Goal: Task Accomplishment & Management: Complete application form

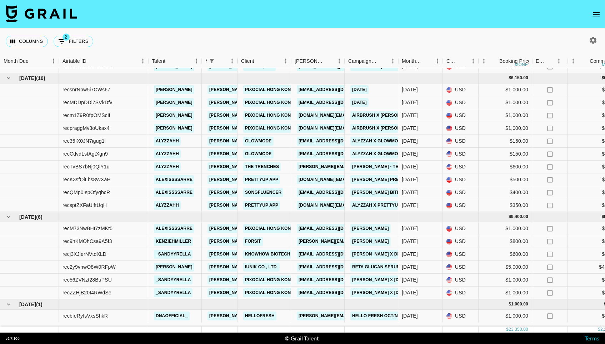
scroll to position [84, 0]
drag, startPoint x: 114, startPoint y: 128, endPoint x: 50, endPoint y: 126, distance: 63.9
click at [50, 126] on div "recpraggMv3oUkax4 [PERSON_NAME] [PERSON_NAME][EMAIL_ADDRESS][DOMAIN_NAME] Pixoc…" at bounding box center [593, 128] width 1186 height 13
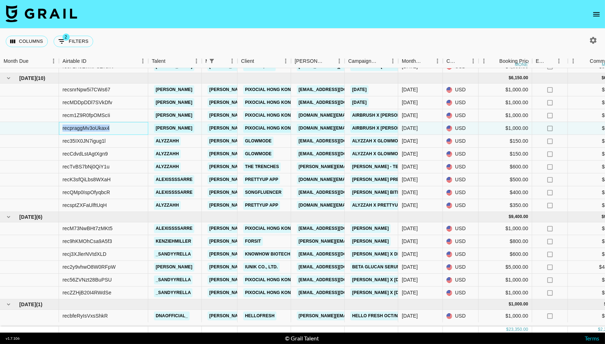
copy div "recpraggMv3oUkax4"
click at [120, 127] on div "recpraggMv3oUkax4" at bounding box center [103, 128] width 89 height 13
click at [121, 131] on div "recpraggMv3oUkax4" at bounding box center [103, 128] width 89 height 13
click at [117, 132] on div "recpraggMv3oUkax4" at bounding box center [103, 128] width 89 height 13
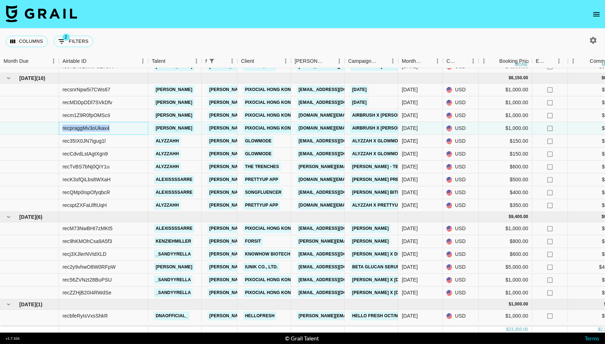
click at [117, 132] on div "recpraggMv3oUkax4" at bounding box center [103, 128] width 89 height 13
copy div "recpraggMv3oUkax4"
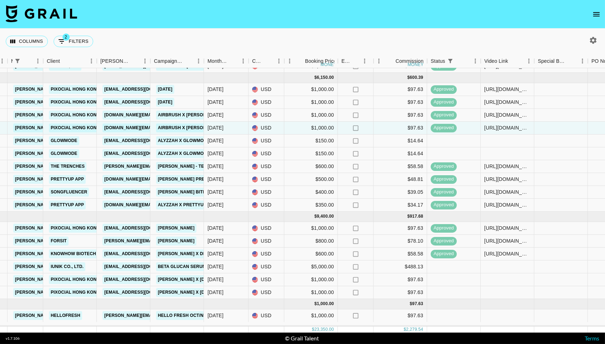
scroll to position [84, 194]
click at [507, 283] on div at bounding box center [508, 280] width 54 height 13
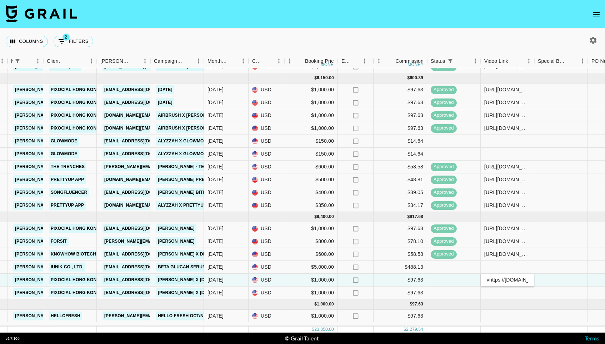
scroll to position [0, 179]
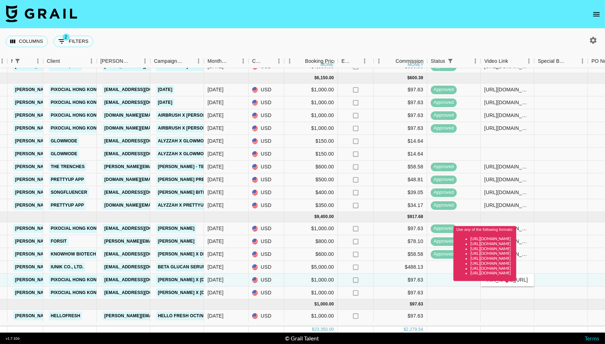
type input "[URL][DOMAIN_NAME]"
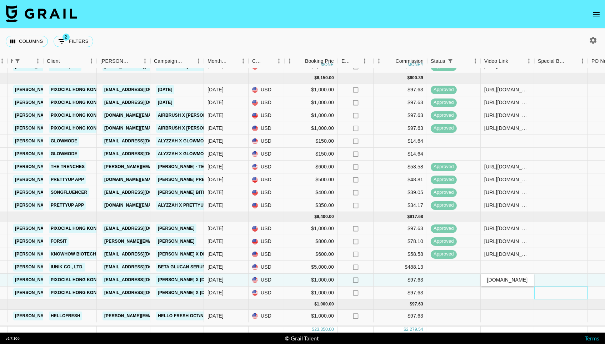
click at [548, 290] on div at bounding box center [561, 293] width 54 height 13
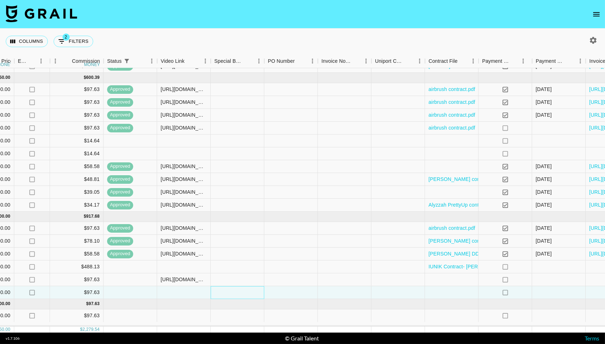
scroll to position [84, 518]
click at [449, 285] on div at bounding box center [452, 280] width 54 height 13
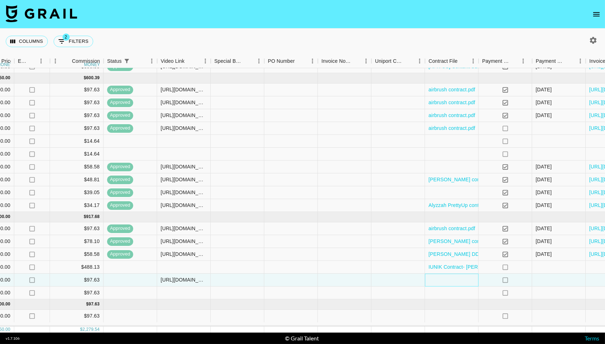
click at [448, 280] on div at bounding box center [452, 280] width 54 height 13
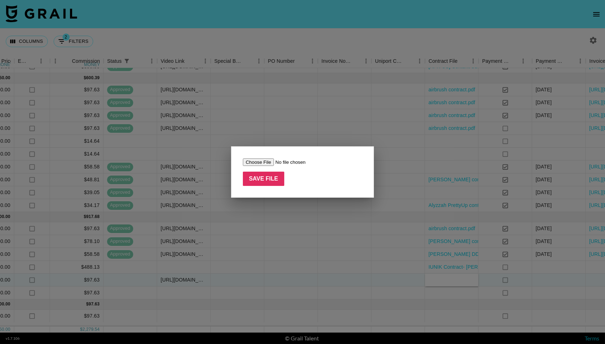
click at [260, 164] on input "file" at bounding box center [288, 162] width 90 height 7
type input "C:\fakepath\airbrush contract.pdf"
click at [261, 181] on input "Save File" at bounding box center [263, 179] width 41 height 14
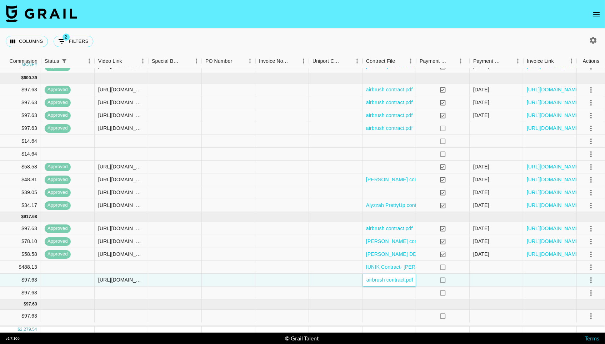
scroll to position [0, 0]
click at [591, 282] on icon "select merge strategy" at bounding box center [590, 280] width 1 height 6
click at [584, 266] on div "Approve" at bounding box center [575, 266] width 22 height 9
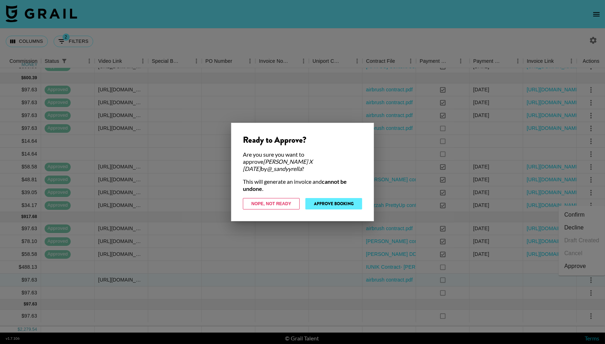
click at [333, 198] on button "Approve Booking" at bounding box center [333, 203] width 57 height 11
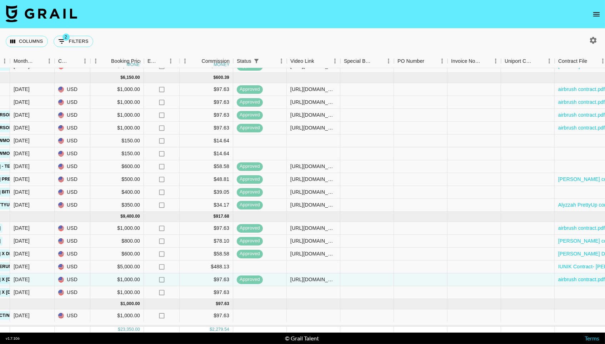
scroll to position [84, 388]
click at [313, 140] on div at bounding box center [314, 141] width 54 height 13
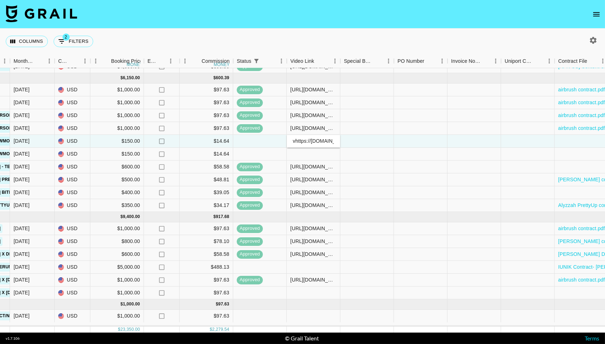
scroll to position [0, 172]
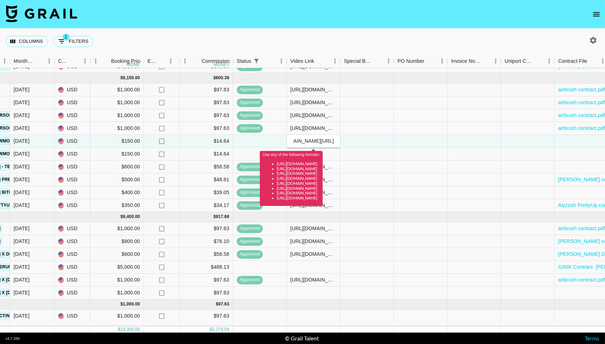
drag, startPoint x: 313, startPoint y: 140, endPoint x: 287, endPoint y: 140, distance: 26.1
click at [287, 140] on input "vhttps://[DOMAIN_NAME][URL]" at bounding box center [313, 141] width 52 height 6
click at [301, 141] on input "vhttps://[DOMAIN_NAME][URL]" at bounding box center [313, 141] width 52 height 6
type input "[URL][DOMAIN_NAME]"
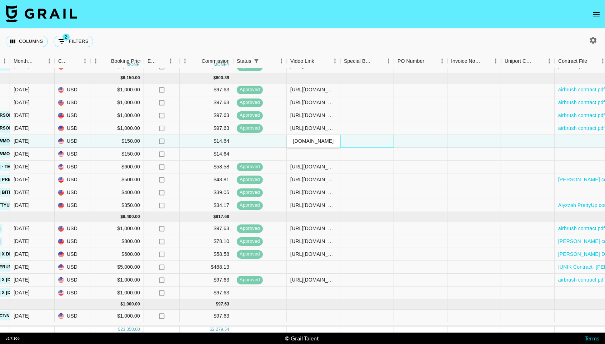
click at [369, 140] on div at bounding box center [367, 141] width 54 height 13
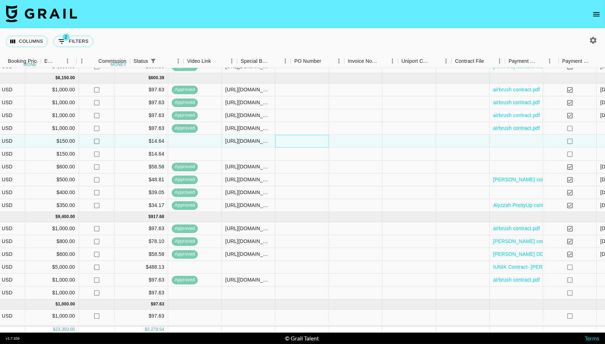
scroll to position [84, 508]
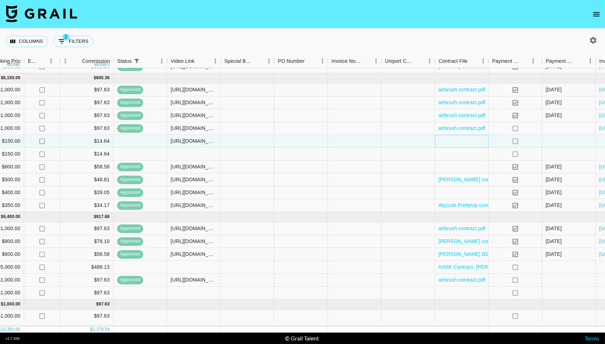
click at [439, 139] on div at bounding box center [462, 141] width 54 height 13
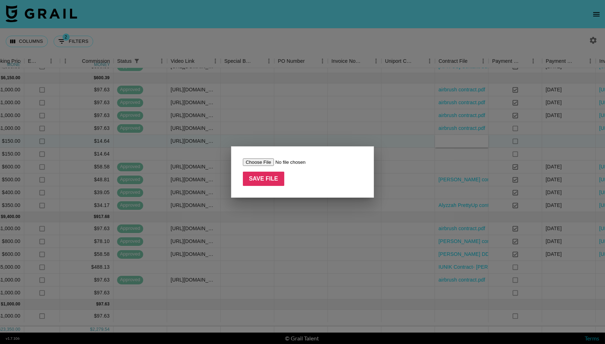
click at [253, 162] on input "file" at bounding box center [288, 162] width 90 height 7
click at [301, 115] on div at bounding box center [302, 172] width 605 height 344
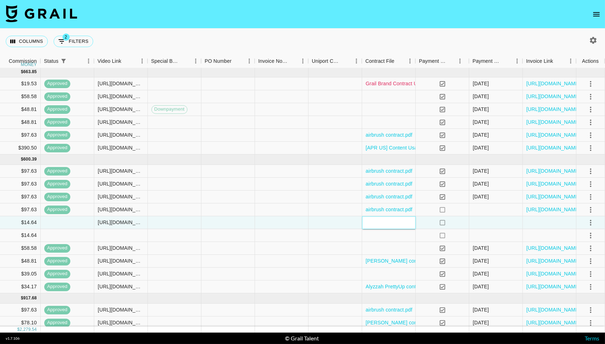
scroll to position [1, 580]
click at [389, 85] on link "Grail Brand Contract Updated.docx.pdf" at bounding box center [410, 83] width 88 height 7
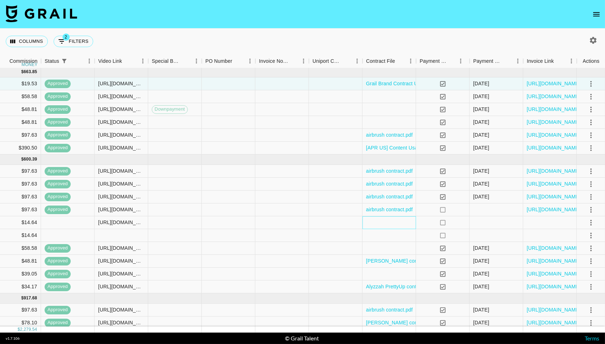
click at [385, 226] on div at bounding box center [389, 222] width 54 height 13
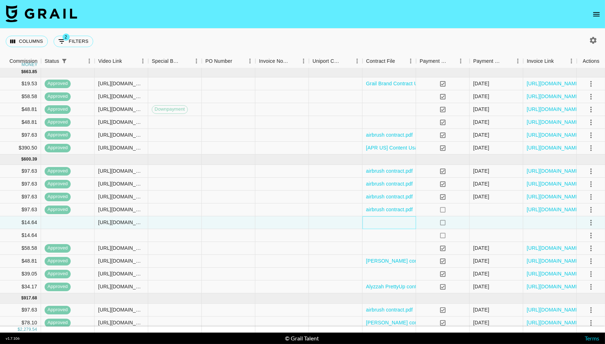
click at [385, 226] on div at bounding box center [389, 222] width 54 height 13
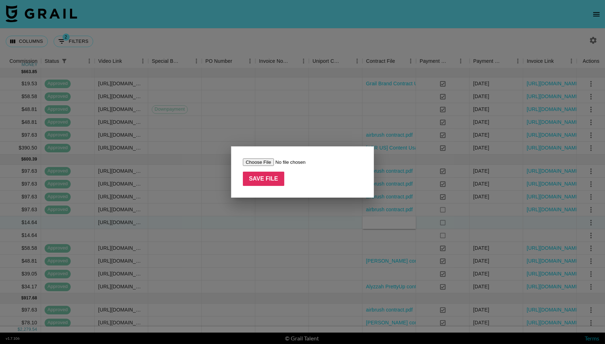
click at [260, 161] on input "file" at bounding box center [288, 162] width 90 height 7
type input "C:\fakepath\Grail-Brand Contract.pdf"
click at [252, 181] on input "Save File" at bounding box center [263, 179] width 41 height 14
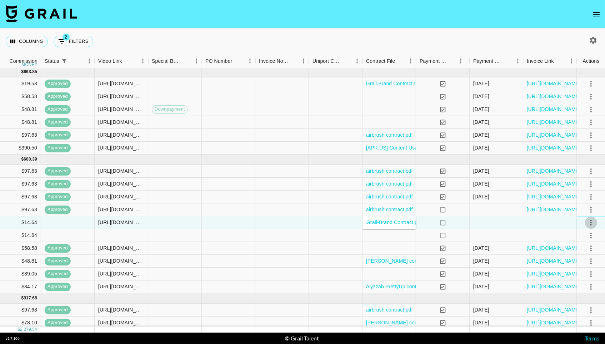
click at [591, 226] on icon "select merge strategy" at bounding box center [591, 223] width 9 height 9
click at [573, 295] on div "Approve" at bounding box center [575, 293] width 22 height 9
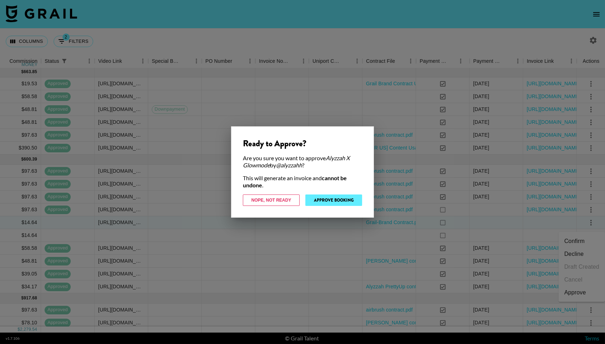
click at [326, 201] on button "Approve Booking" at bounding box center [333, 200] width 57 height 11
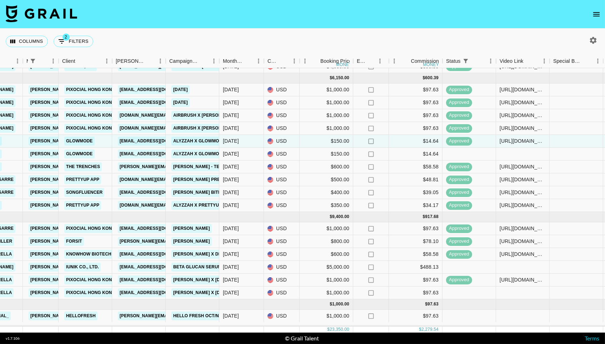
scroll to position [0, 0]
